Goal: Task Accomplishment & Management: Use online tool/utility

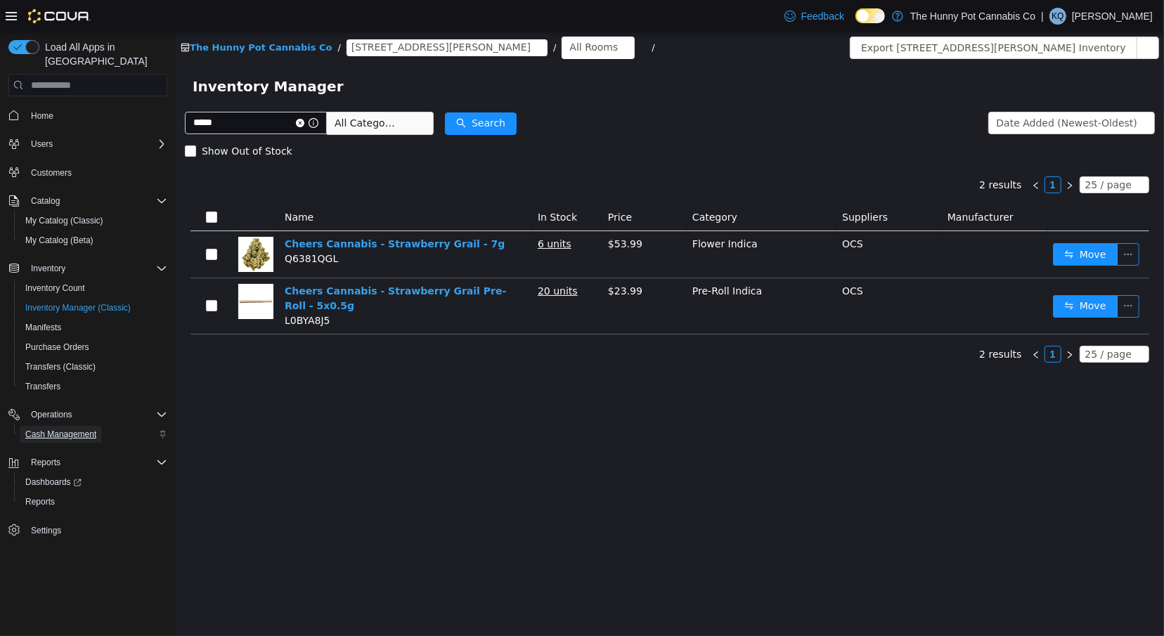
click at [86, 429] on span "Cash Management" at bounding box center [60, 434] width 71 height 11
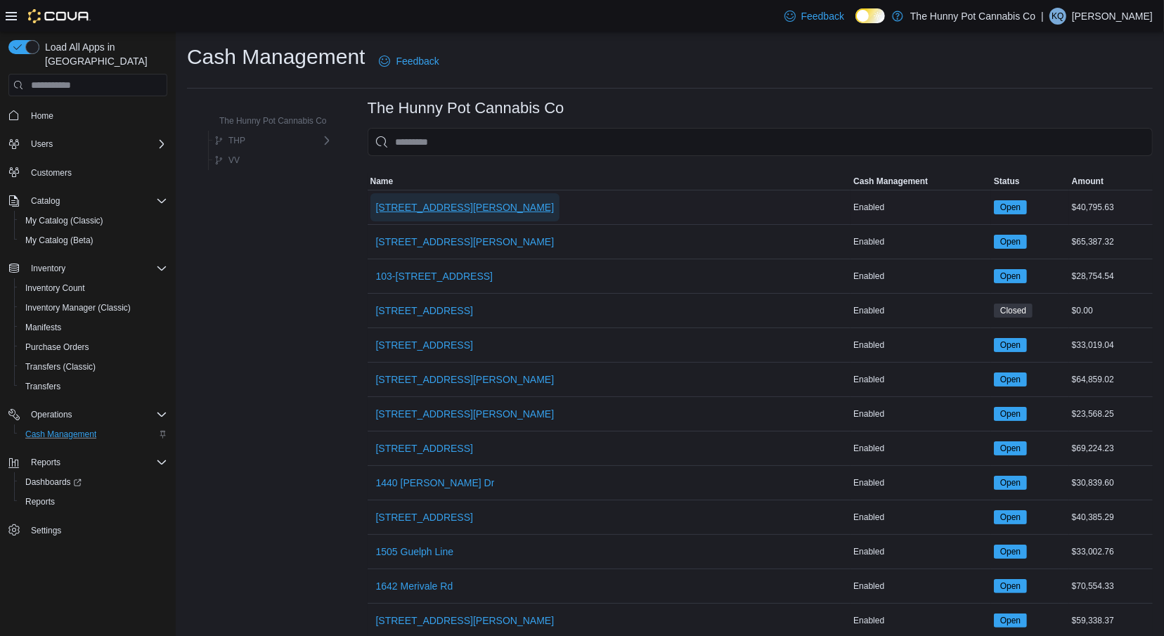
click at [431, 197] on span "[STREET_ADDRESS][PERSON_NAME]" at bounding box center [465, 207] width 179 height 28
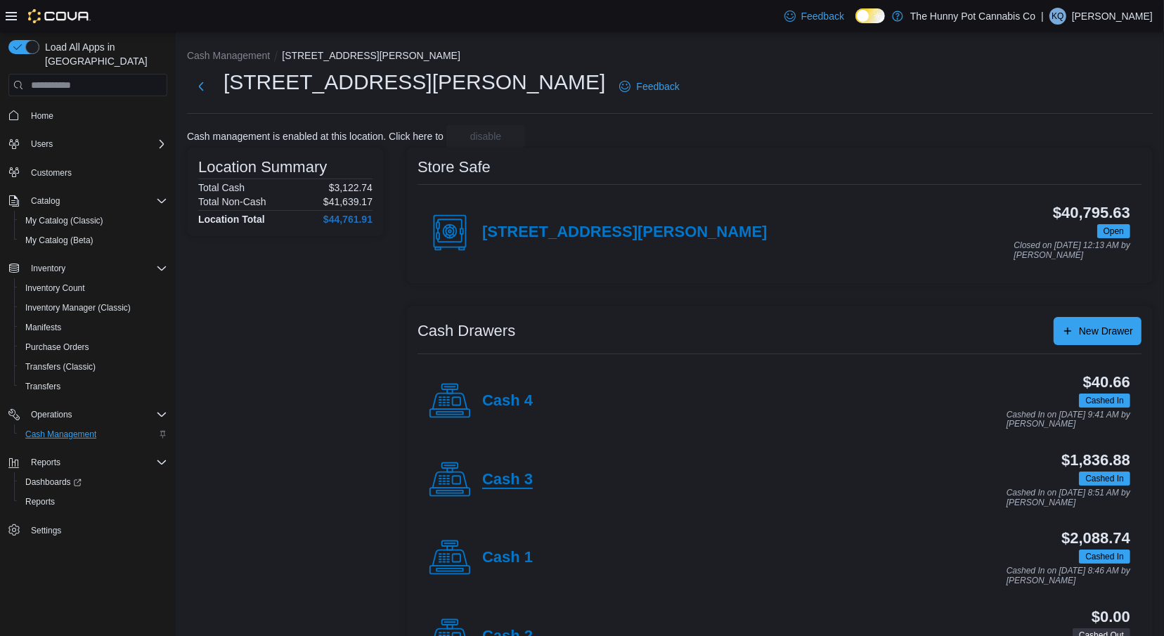
click at [513, 481] on h4 "Cash 3" at bounding box center [507, 480] width 51 height 18
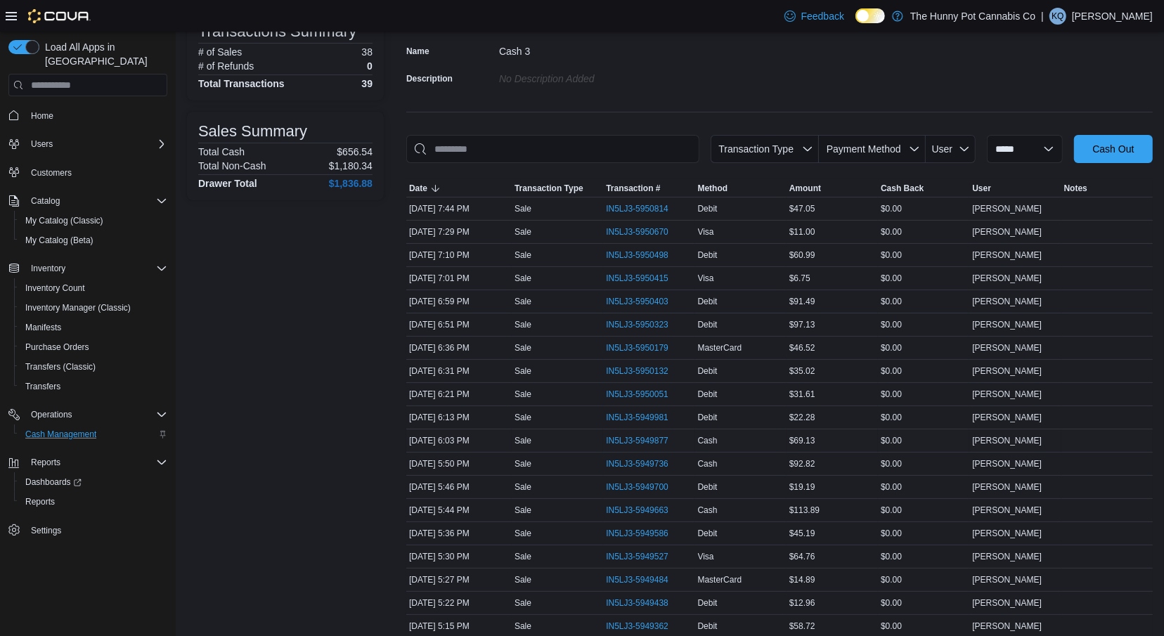
scroll to position [167, 0]
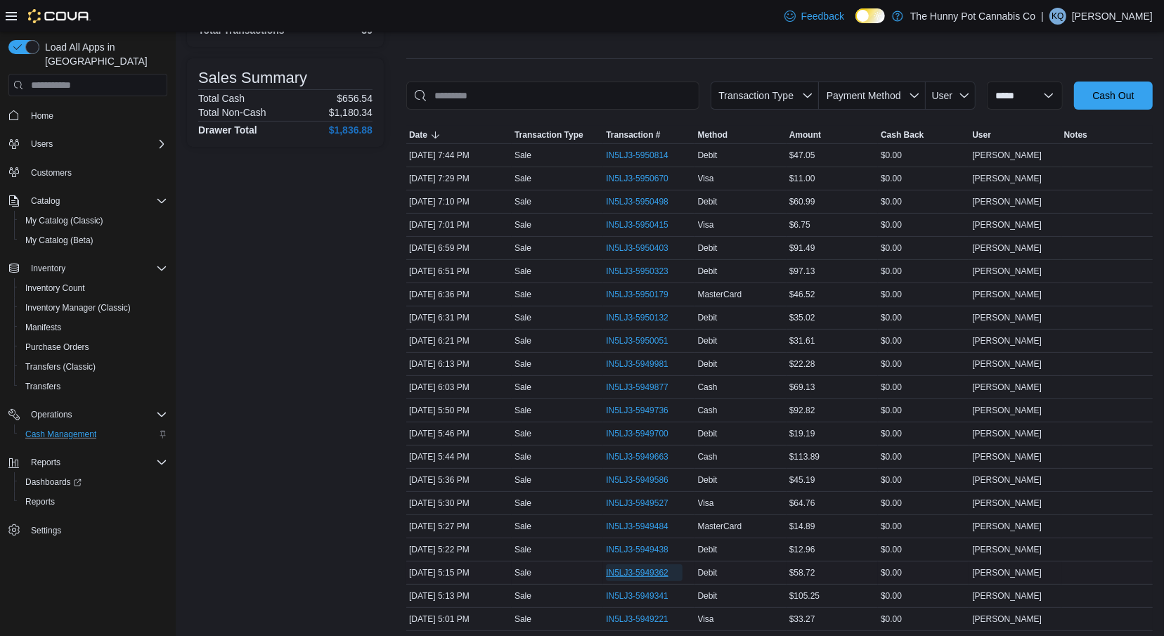
click at [649, 569] on span "IN5LJ3-5949362" at bounding box center [637, 572] width 63 height 11
click at [663, 567] on span "IN5LJ3-5949362" at bounding box center [637, 572] width 63 height 11
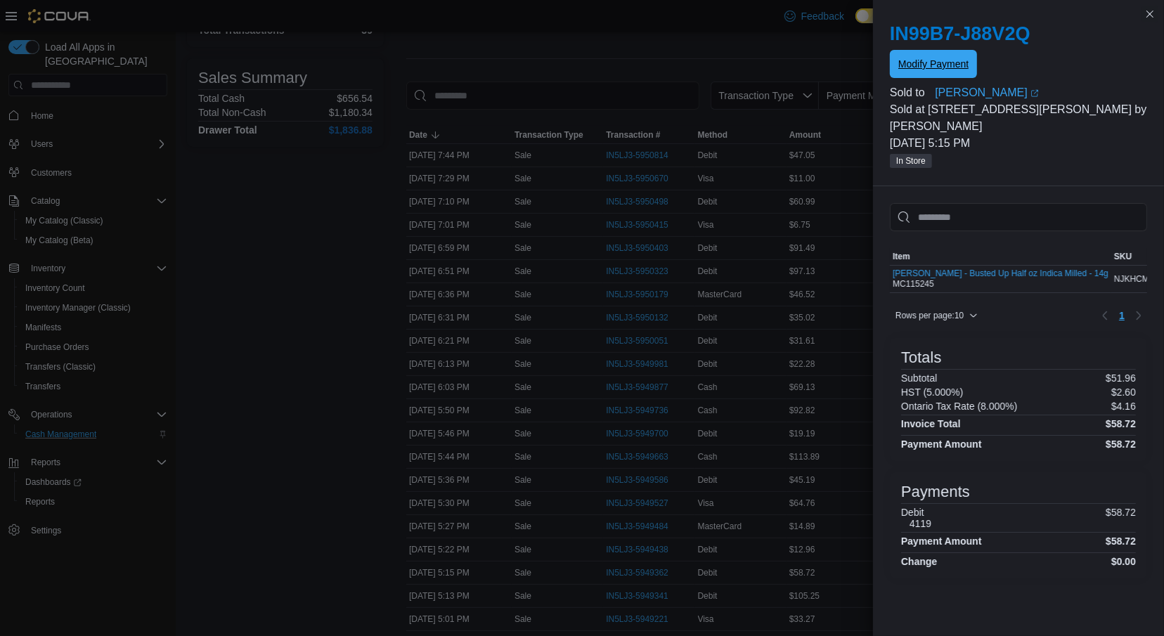
click at [954, 69] on span "Modify Payment" at bounding box center [933, 64] width 70 height 14
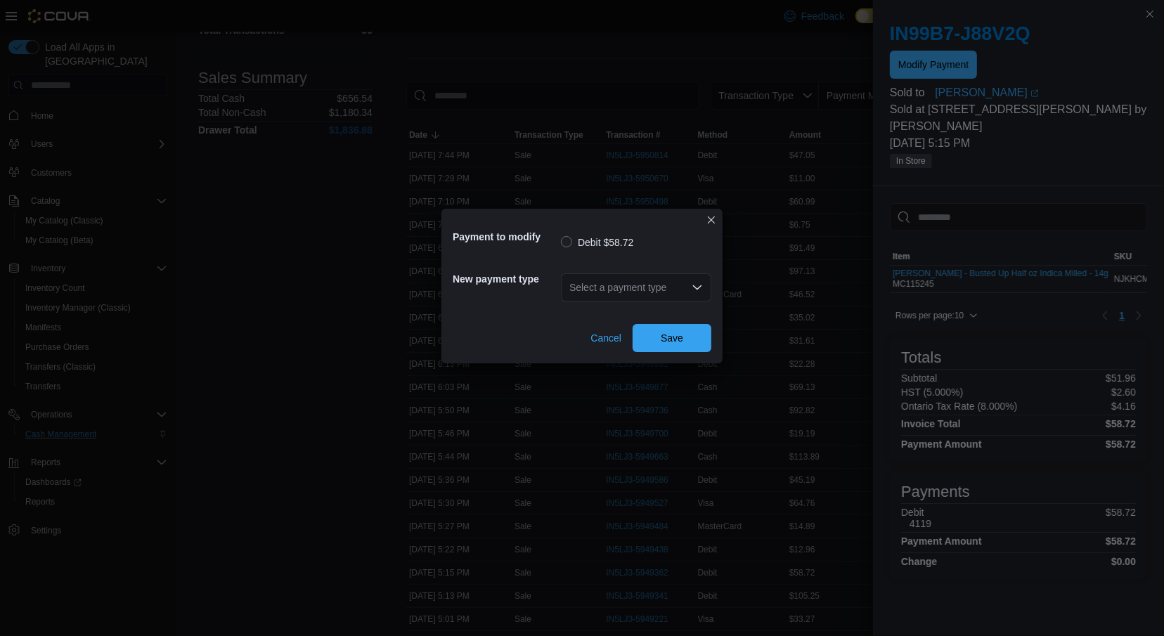
click at [676, 289] on div "Select a payment type" at bounding box center [636, 287] width 150 height 28
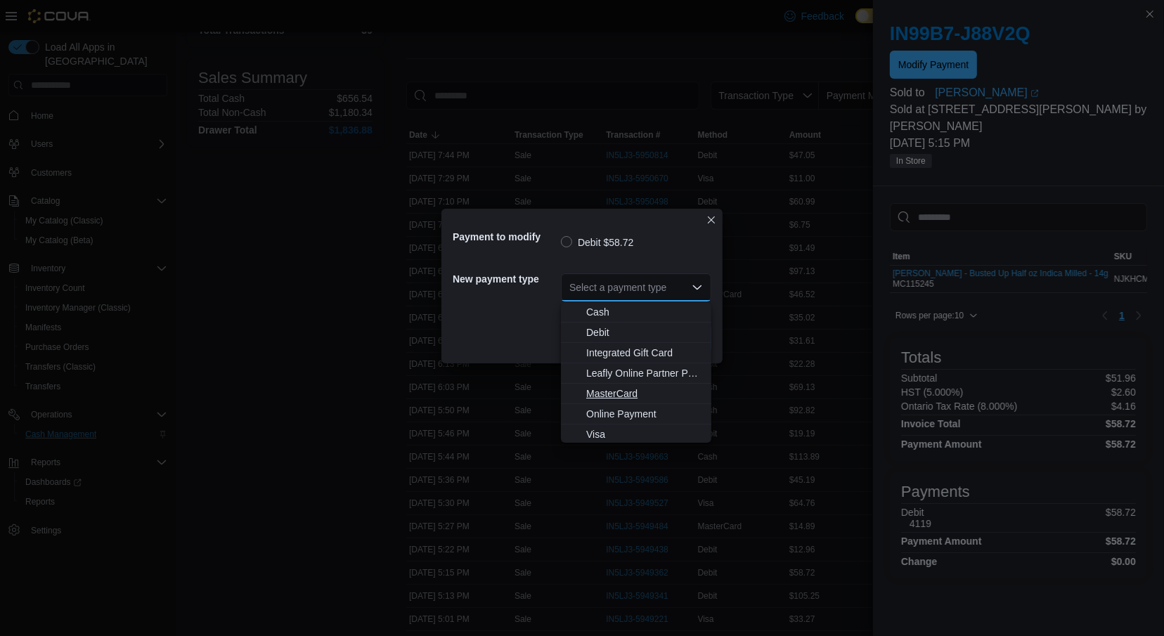
click at [633, 394] on span "MasterCard" at bounding box center [644, 394] width 117 height 14
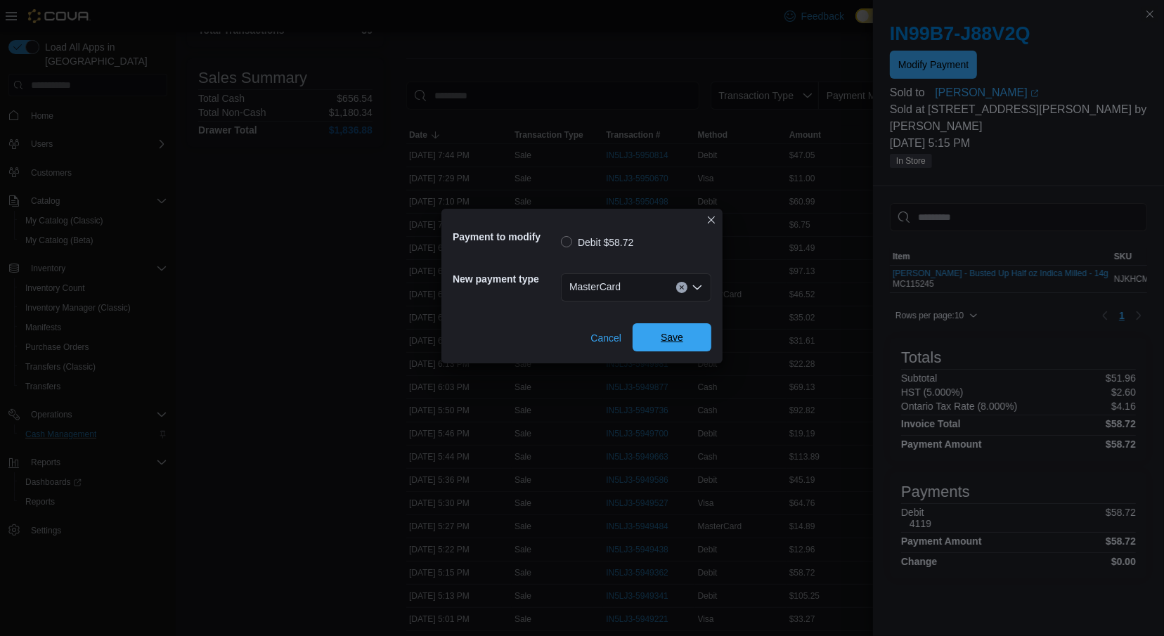
click at [661, 344] on span "Save" at bounding box center [672, 337] width 22 height 14
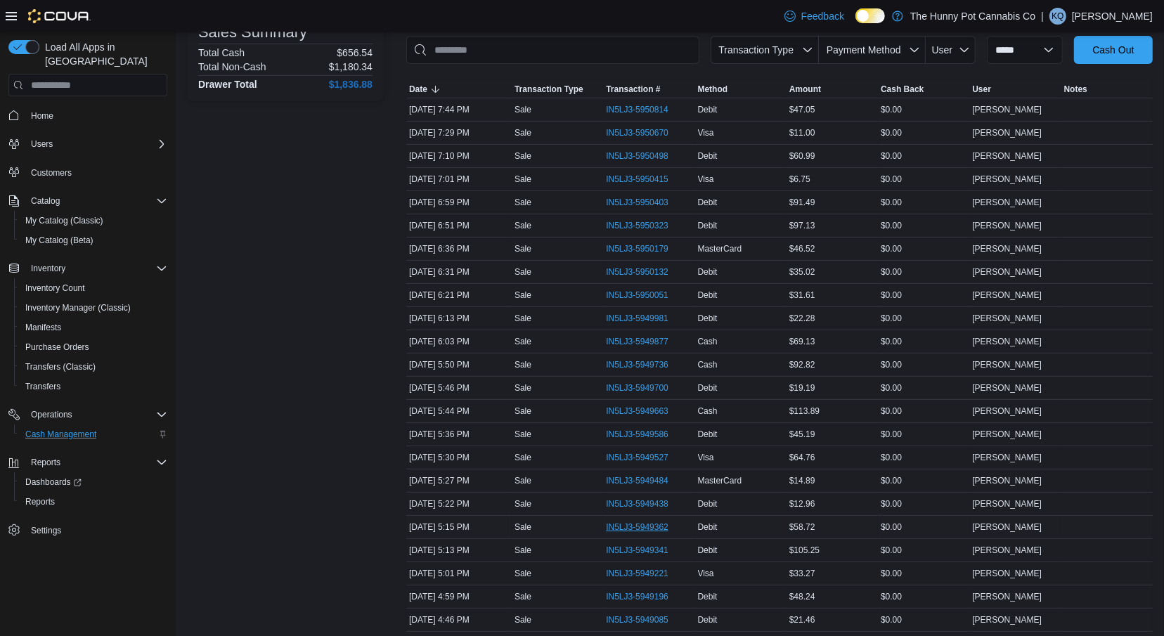
scroll to position [238, 0]
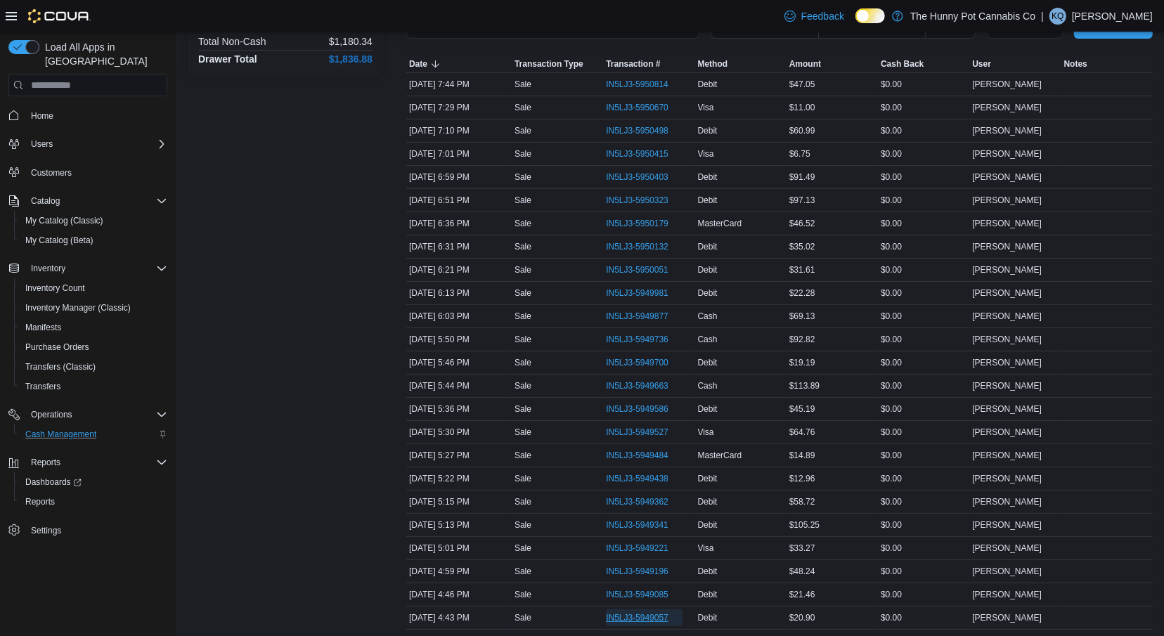
click at [609, 612] on span "IN5LJ3-5949057" at bounding box center [637, 617] width 63 height 11
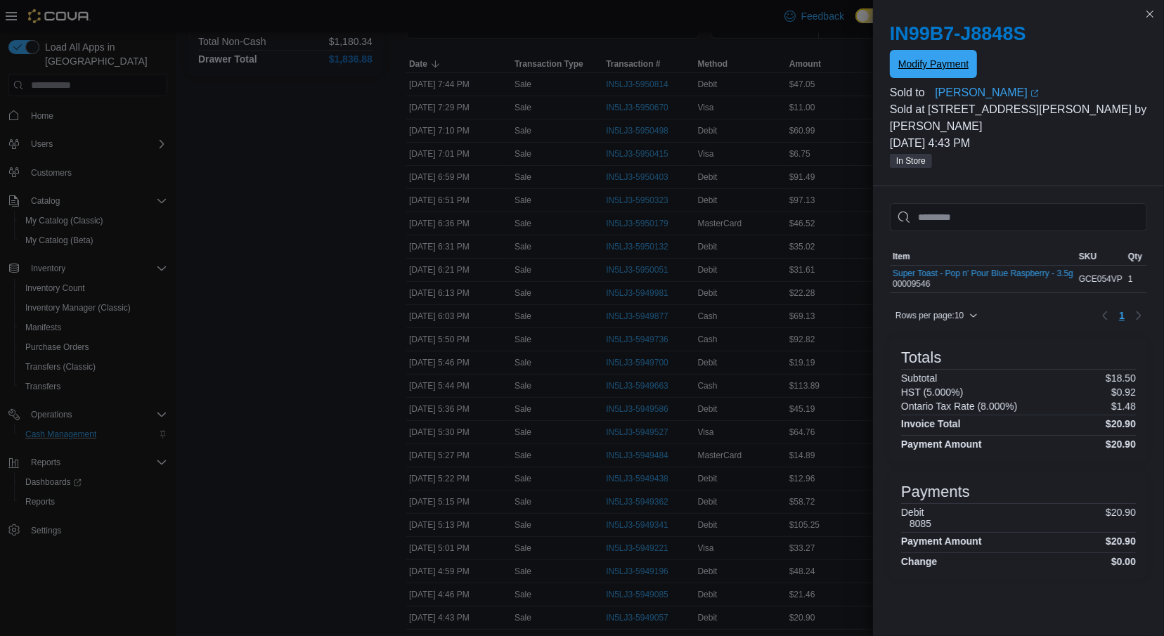
click at [925, 68] on span "Modify Payment" at bounding box center [933, 64] width 70 height 14
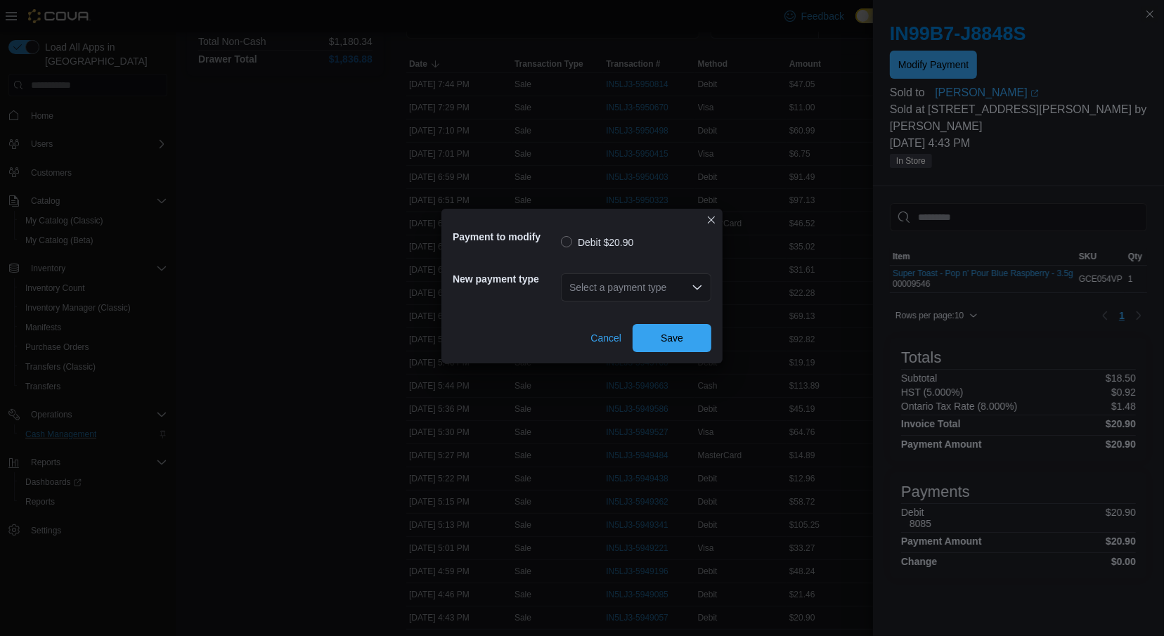
click at [680, 290] on div "Select a payment type" at bounding box center [636, 287] width 150 height 28
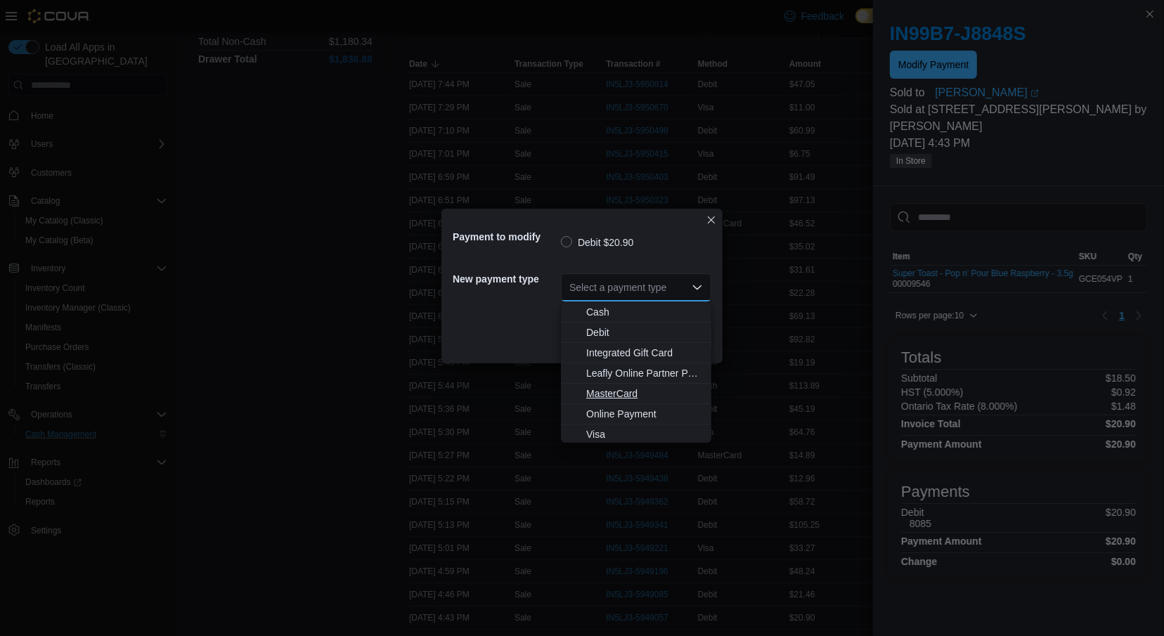
click at [599, 391] on span "MasterCard" at bounding box center [644, 394] width 117 height 14
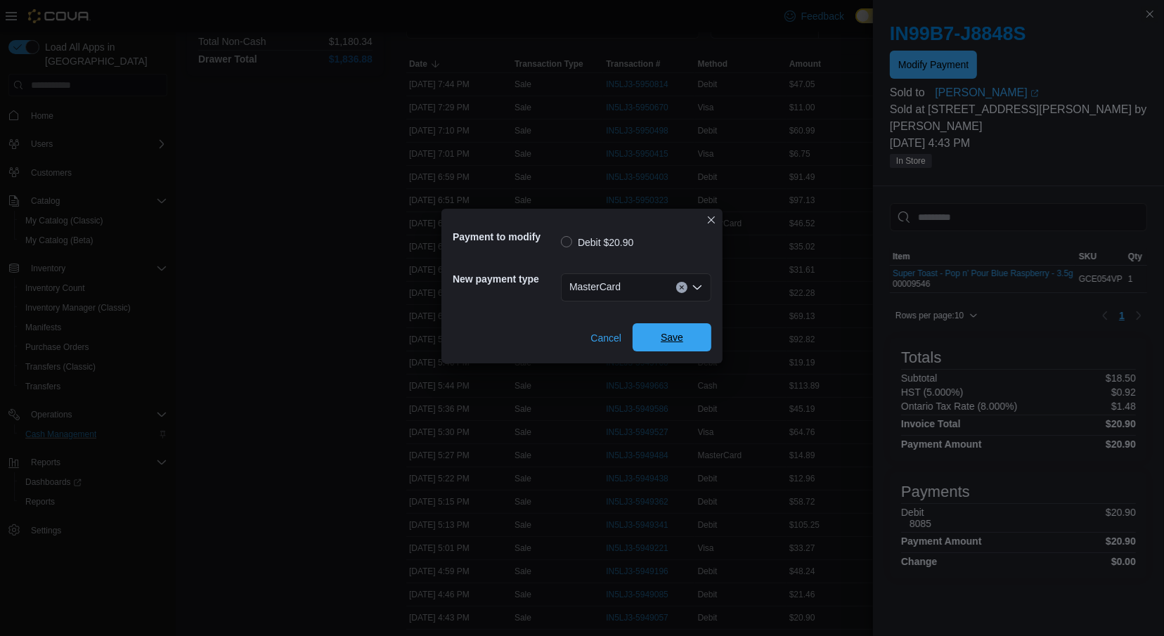
click at [675, 337] on span "Save" at bounding box center [672, 337] width 22 height 14
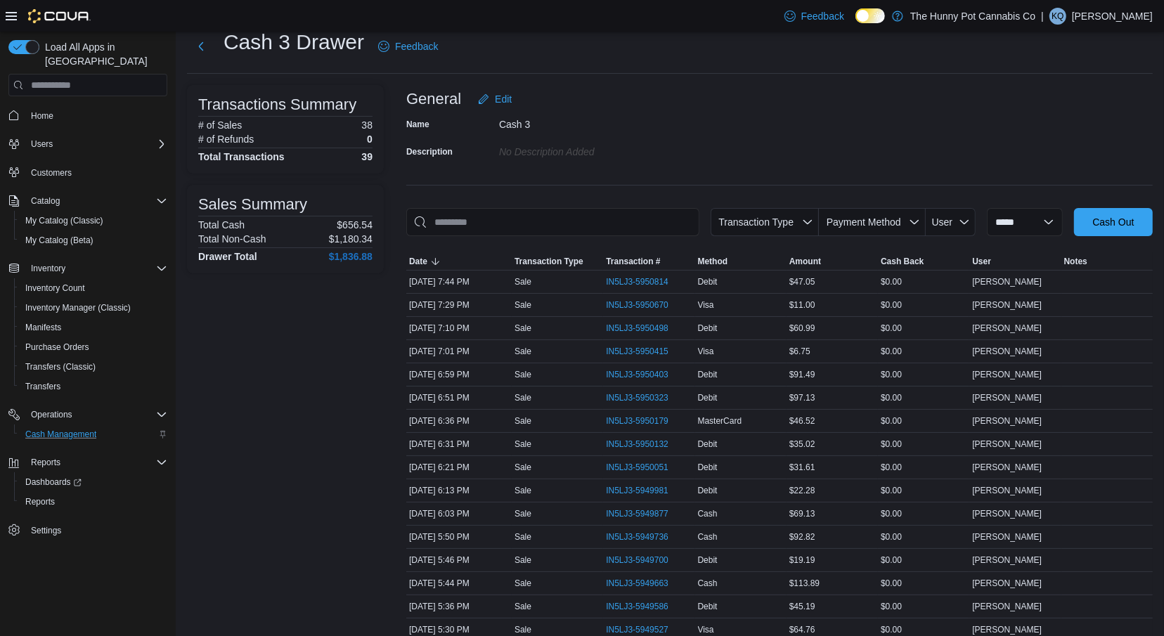
scroll to position [0, 0]
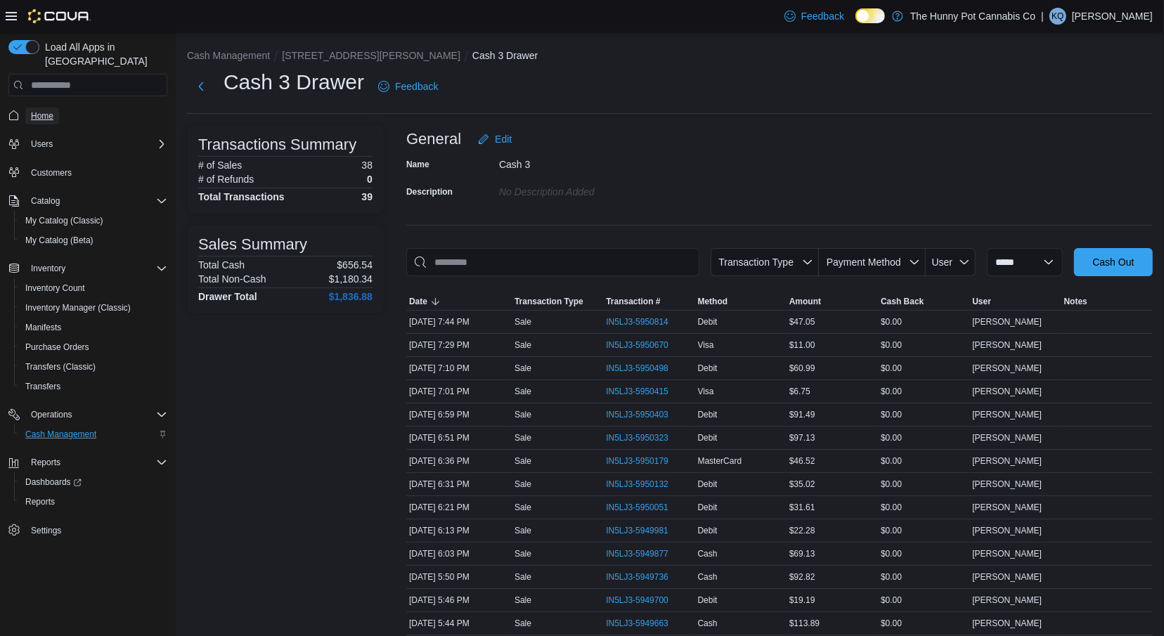
click at [53, 110] on span "Home" at bounding box center [42, 115] width 22 height 11
